Goal: Feedback & Contribution: Submit feedback/report problem

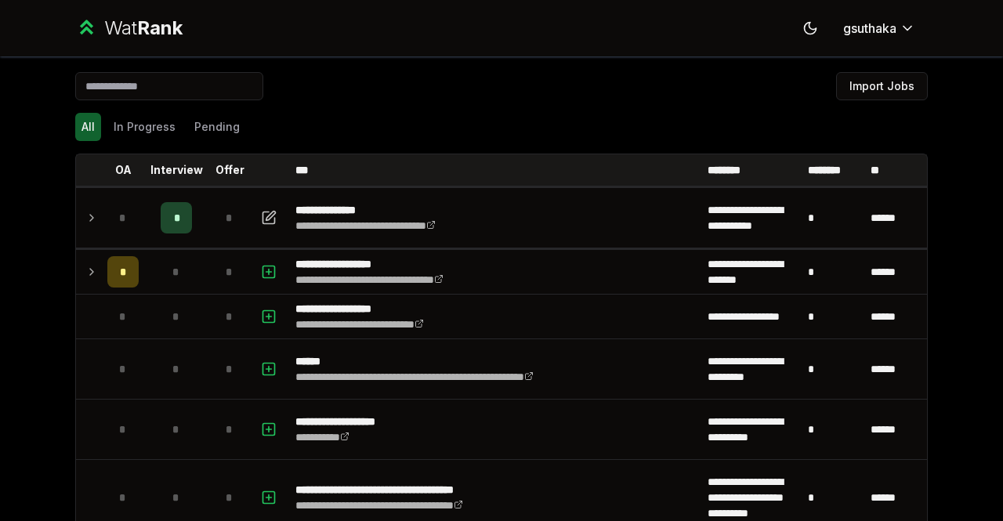
scroll to position [4809, 0]
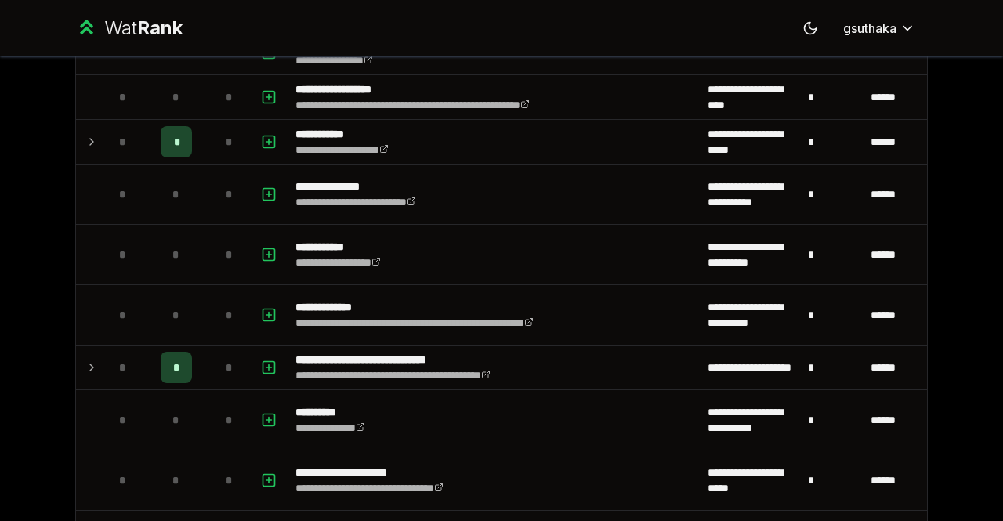
scroll to position [3406, 0]
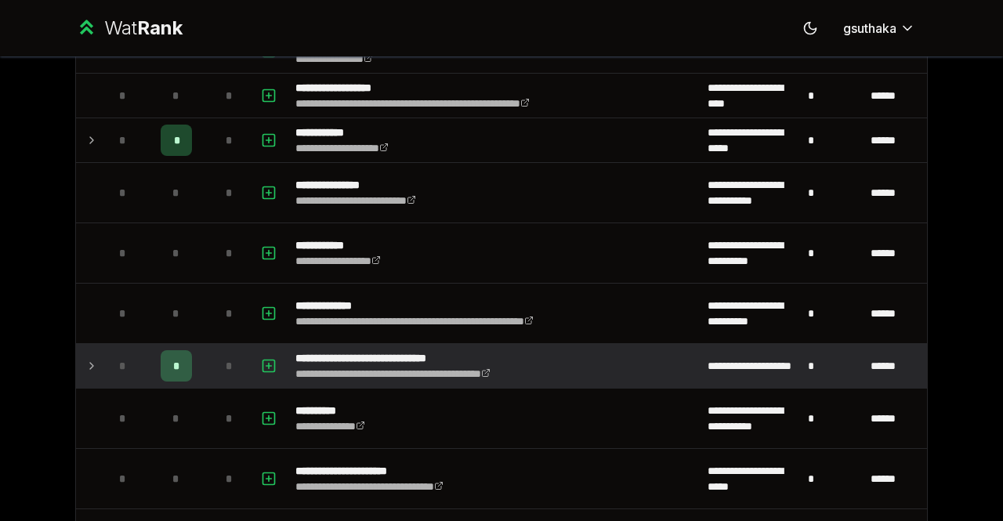
click at [76, 357] on td at bounding box center [88, 366] width 25 height 44
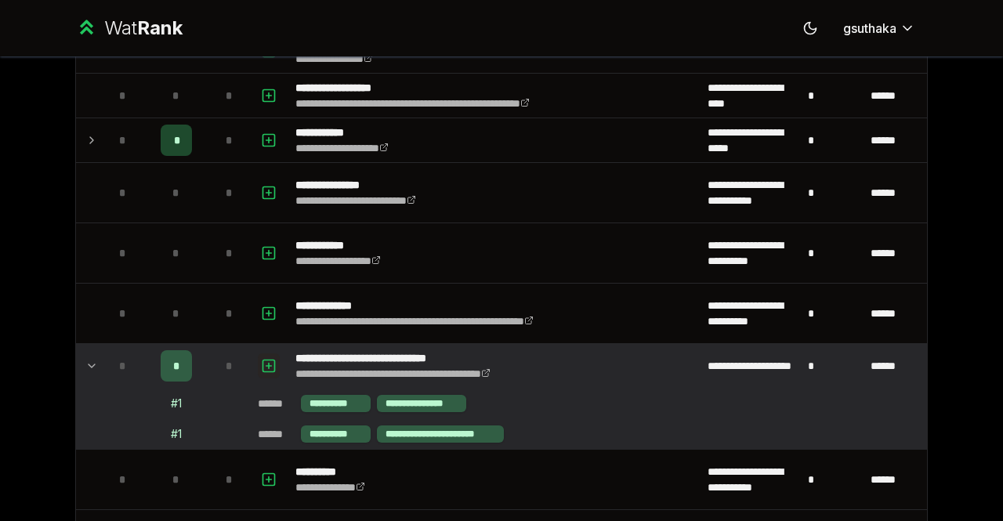
click at [261, 363] on icon "button" at bounding box center [269, 365] width 16 height 19
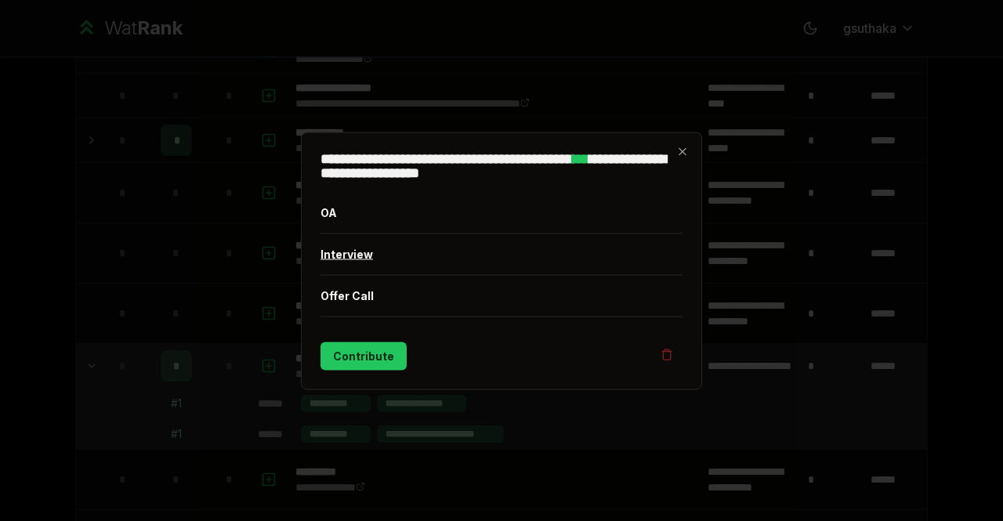
click at [365, 248] on button "Interview" at bounding box center [501, 253] width 362 height 41
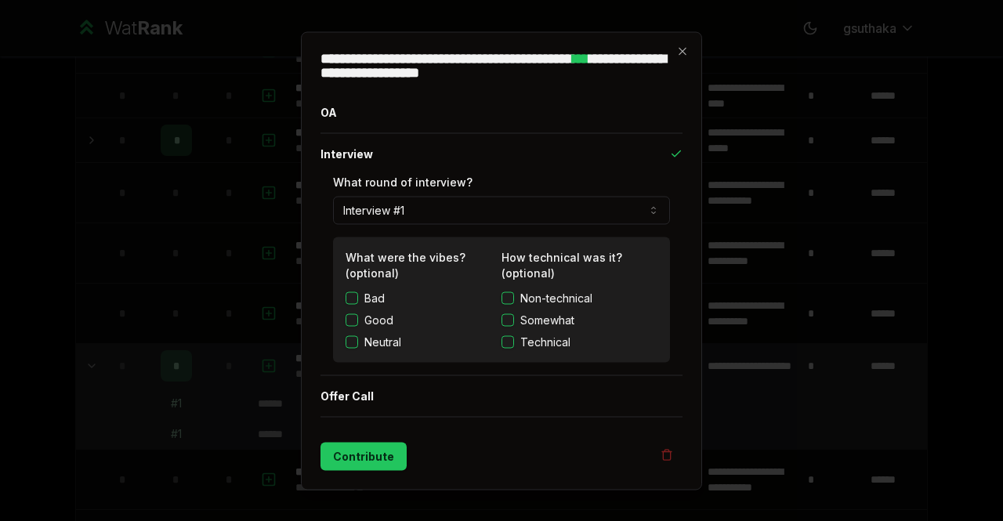
click at [508, 313] on button "Somewhat" at bounding box center [507, 319] width 13 height 13
click at [352, 318] on button "Good" at bounding box center [351, 319] width 13 height 13
click at [368, 449] on button "Contribute" at bounding box center [363, 456] width 86 height 28
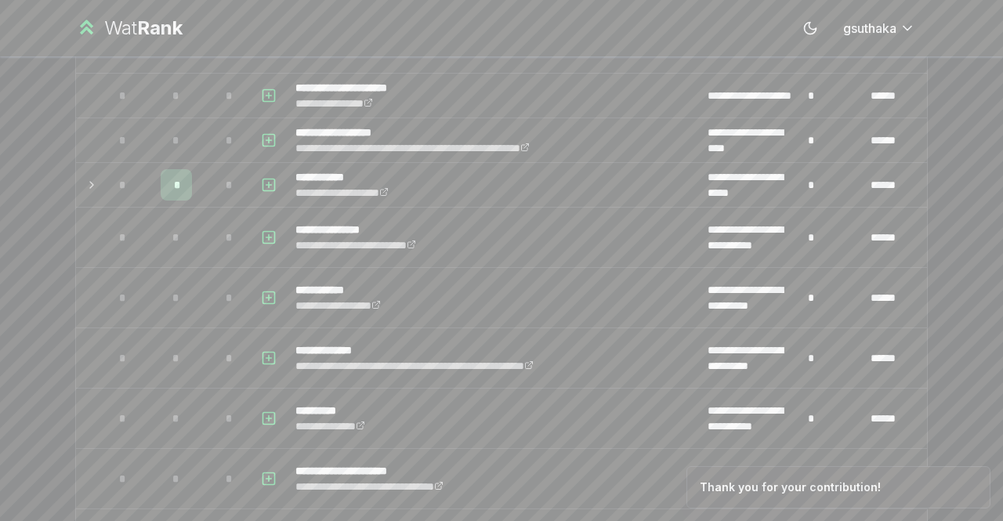
scroll to position [0, 0]
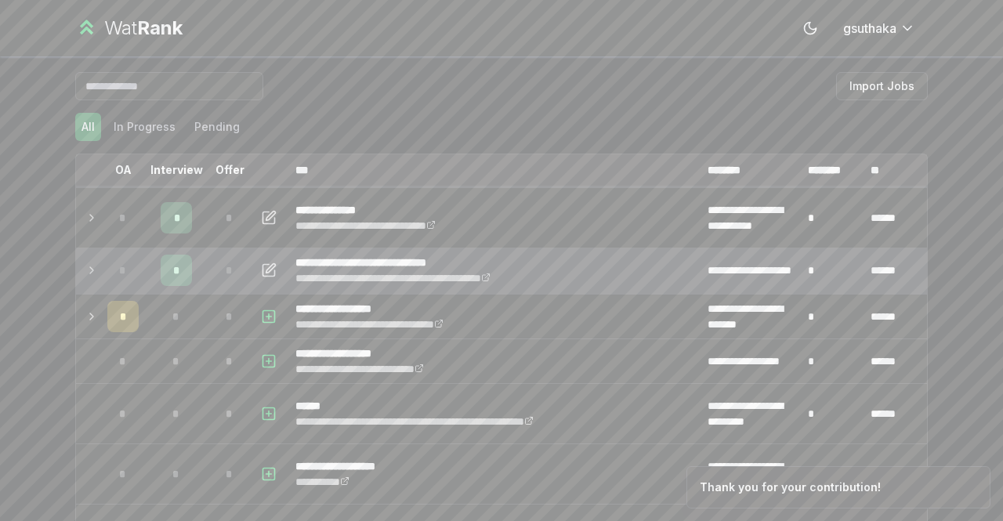
click at [85, 263] on icon at bounding box center [91, 270] width 13 height 19
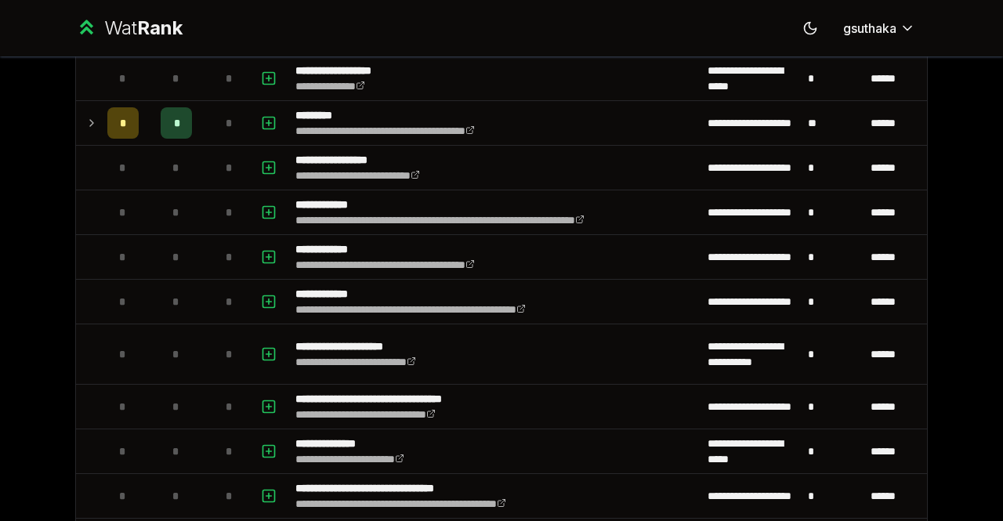
scroll to position [4308, 0]
